Goal: Task Accomplishment & Management: Manage account settings

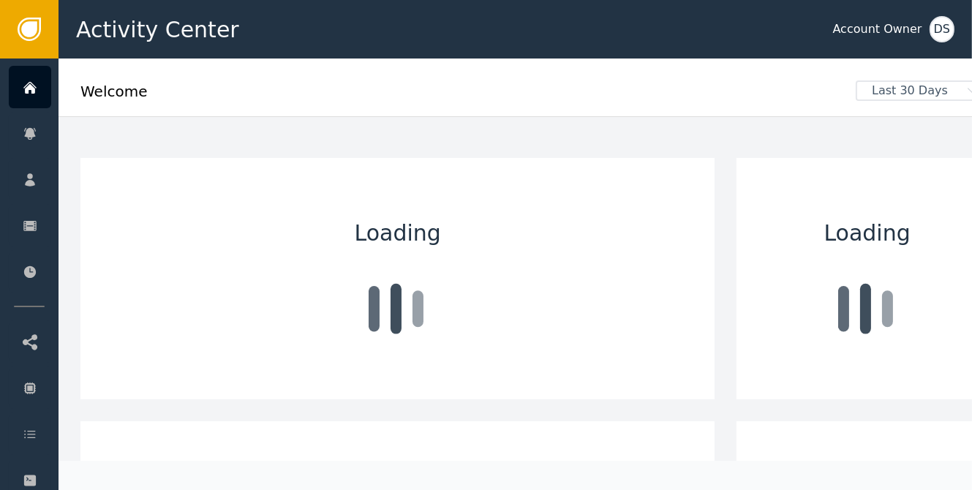
click at [944, 35] on div "DS" at bounding box center [942, 29] width 25 height 26
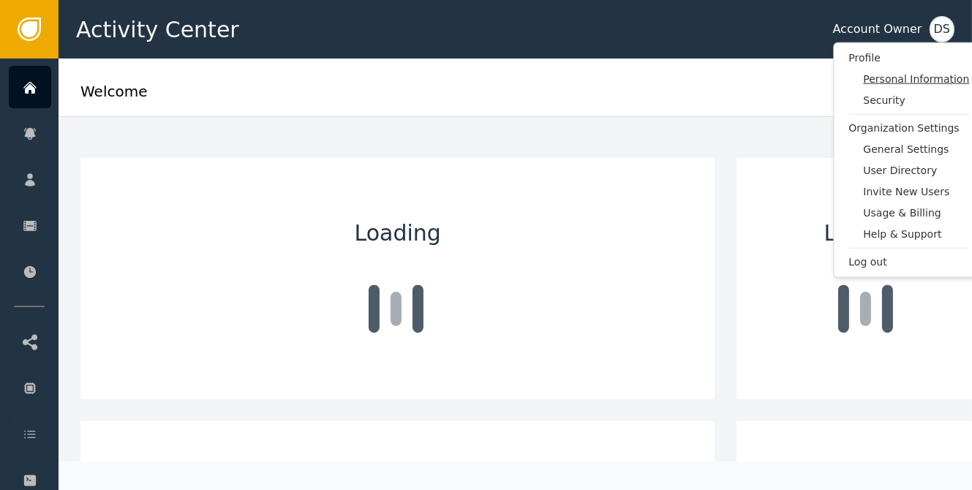
click at [913, 79] on span "Personal Information" at bounding box center [916, 79] width 106 height 15
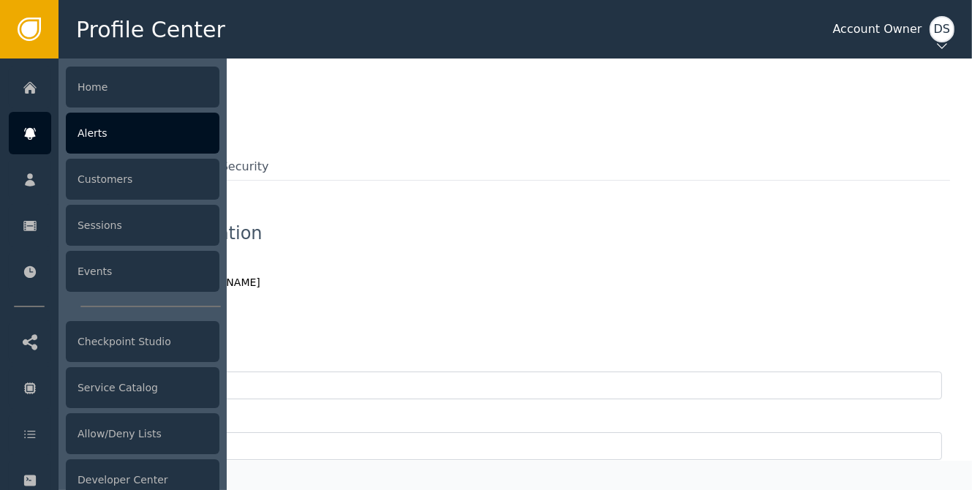
click at [102, 129] on div "Alerts" at bounding box center [143, 133] width 154 height 41
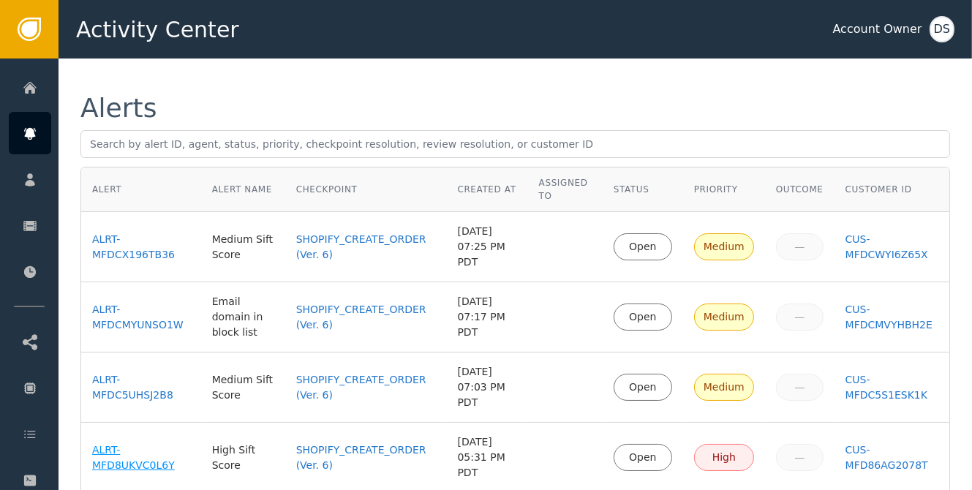
click at [100, 443] on div "ALRT-MFD8UKVC0L6Y" at bounding box center [141, 458] width 98 height 31
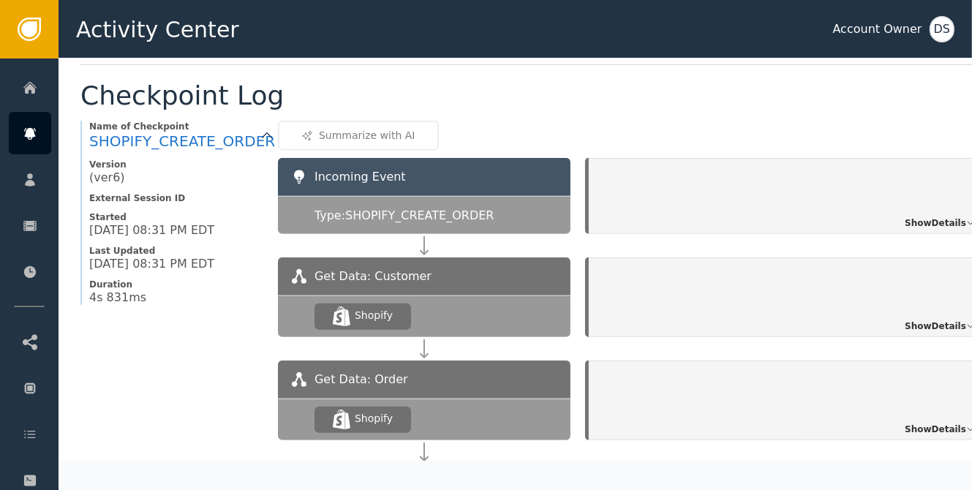
scroll to position [1097, 0]
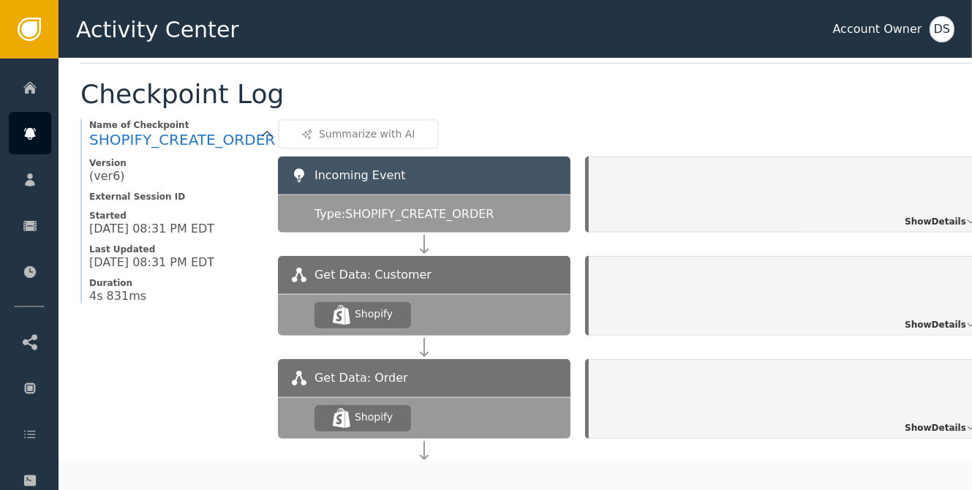
click at [930, 215] on span "Show Details" at bounding box center [935, 221] width 61 height 13
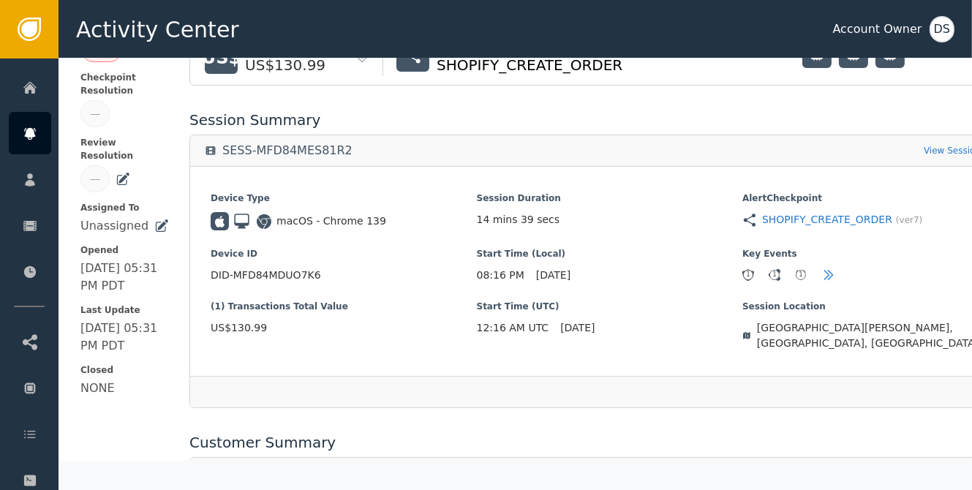
scroll to position [0, 0]
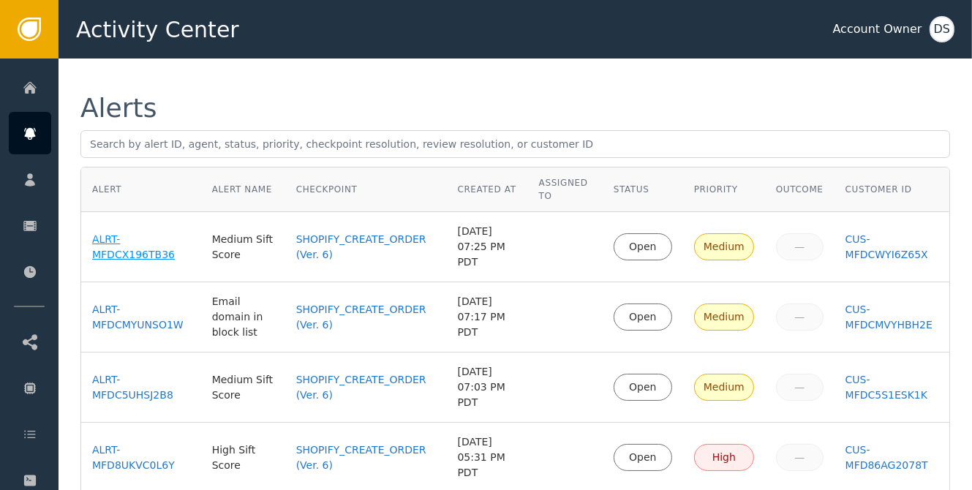
click at [105, 233] on div "ALRT-MFDCX196TB36" at bounding box center [141, 247] width 98 height 31
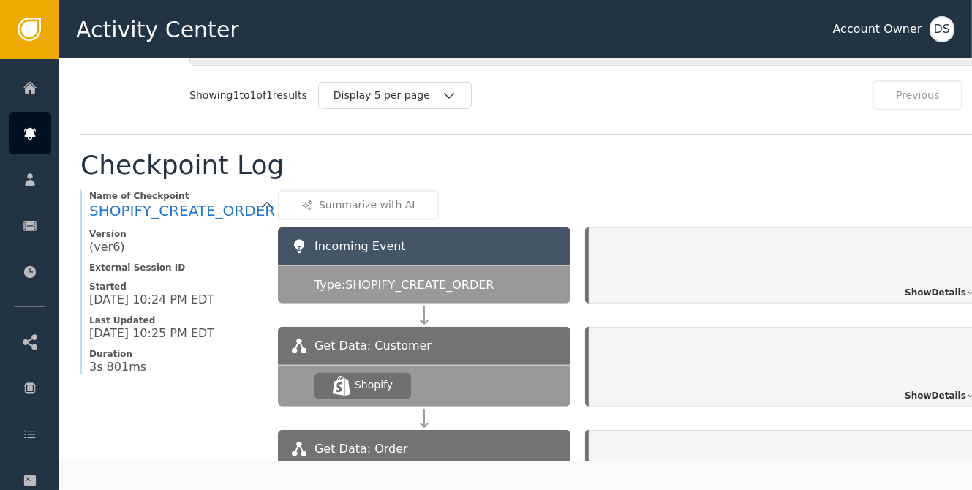
scroll to position [1007, 0]
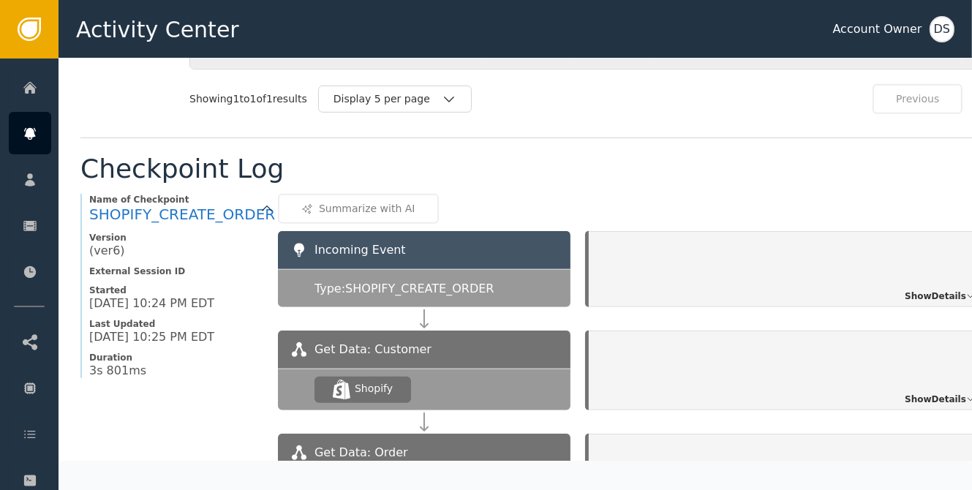
click at [941, 290] on span "Show Details" at bounding box center [935, 296] width 61 height 13
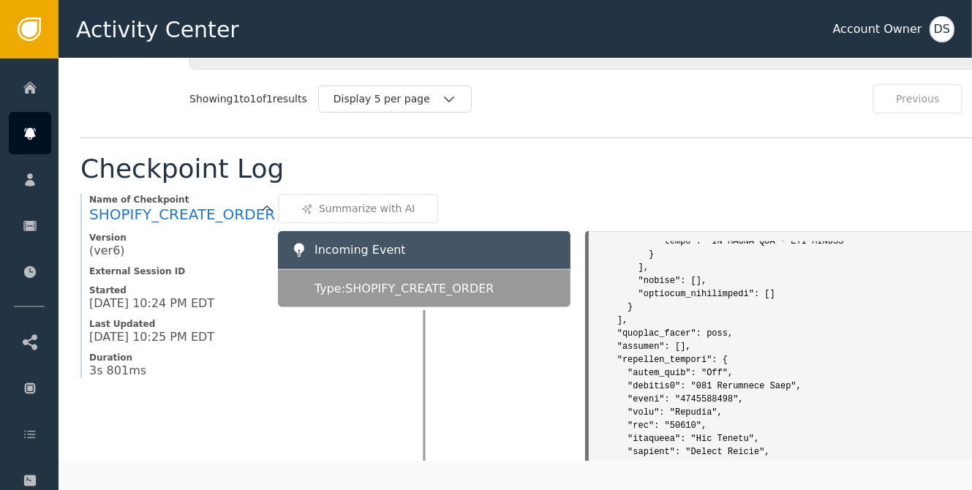
scroll to position [4901, 0]
